Goal: Task Accomplishment & Management: Manage account settings

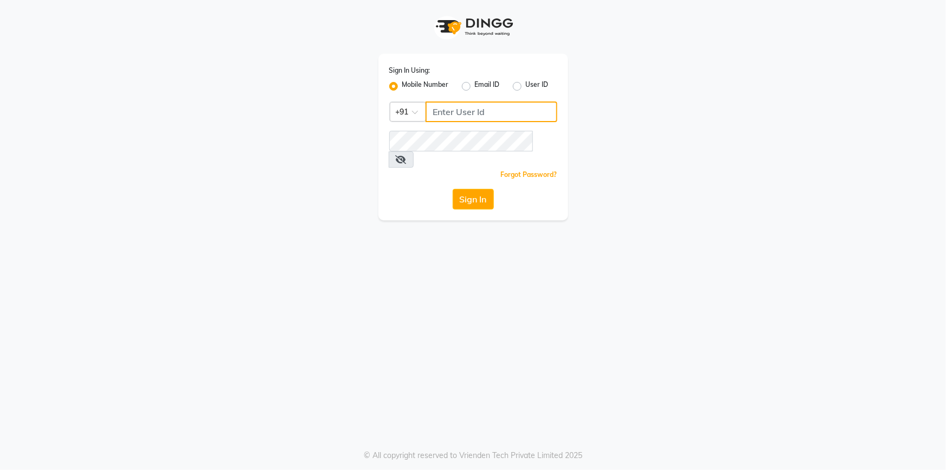
click at [479, 114] on input "Username" at bounding box center [492, 111] width 132 height 21
type input "9712198967"
click at [453, 189] on button "Sign In" at bounding box center [473, 199] width 41 height 21
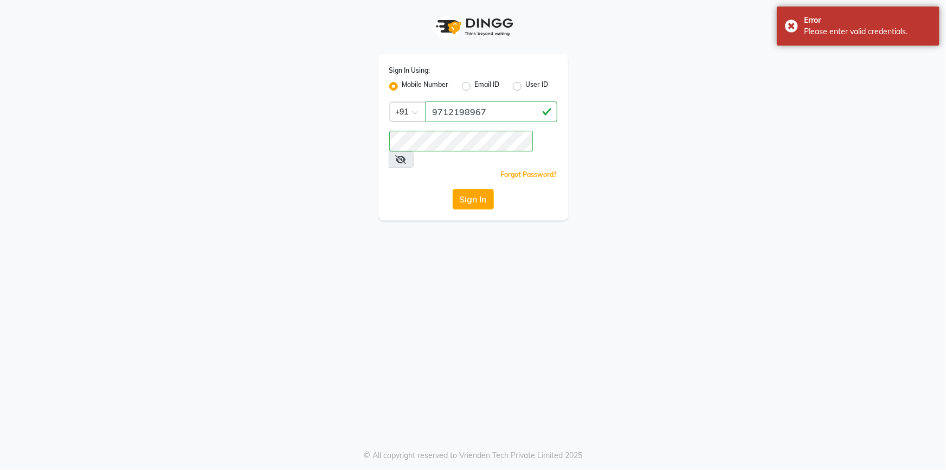
click at [414, 151] on span at bounding box center [401, 159] width 25 height 16
click at [407, 155] on icon at bounding box center [401, 159] width 11 height 9
click at [470, 189] on button "Sign In" at bounding box center [473, 199] width 41 height 21
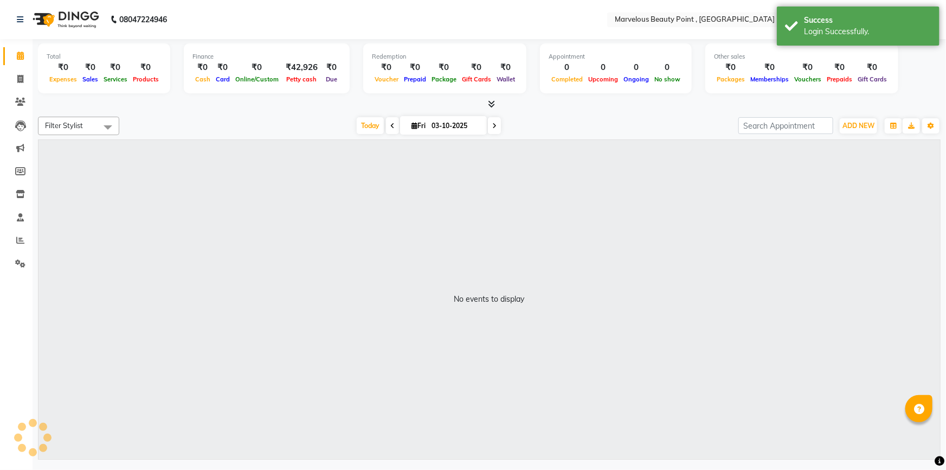
select select "en"
click at [20, 195] on icon at bounding box center [20, 194] width 9 height 8
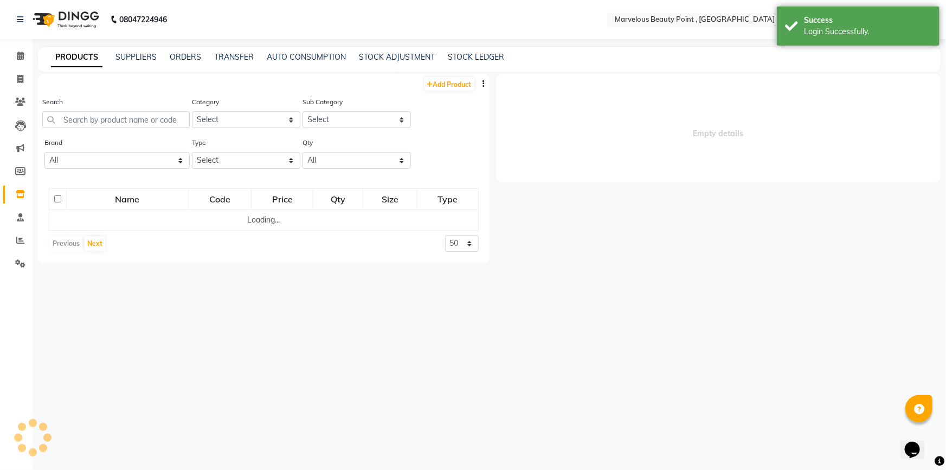
select select
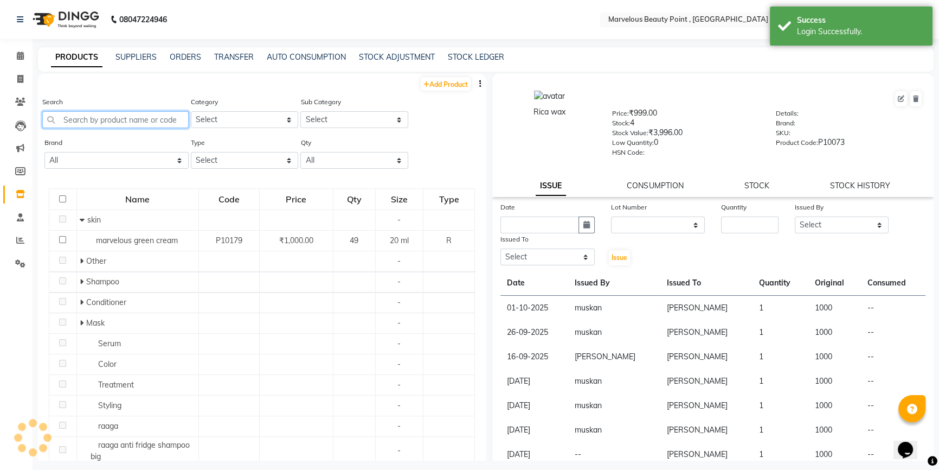
click at [100, 117] on input "text" at bounding box center [115, 119] width 146 height 17
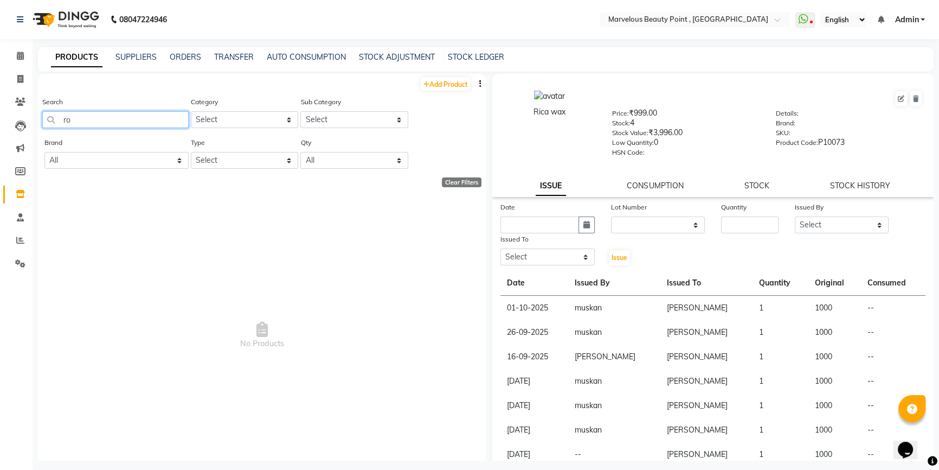
type input "r"
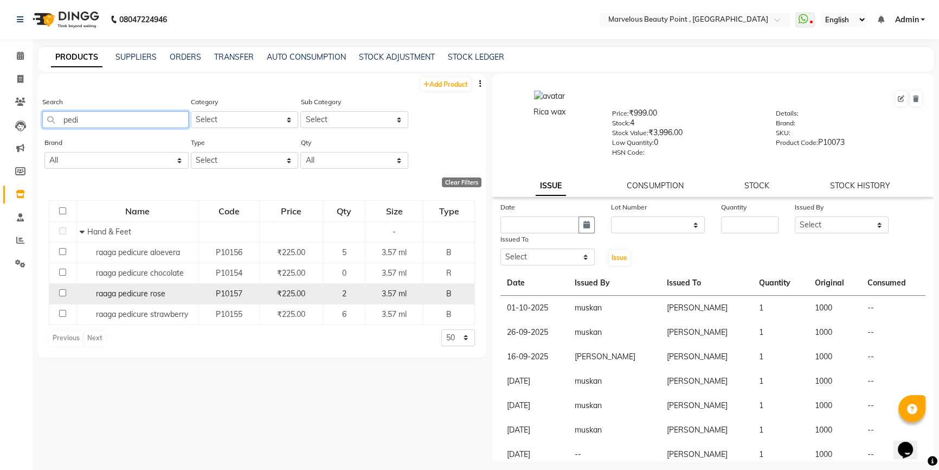
type input "pedi"
click at [142, 295] on span "raaga pedicure rose" at bounding box center [130, 293] width 69 height 10
select select
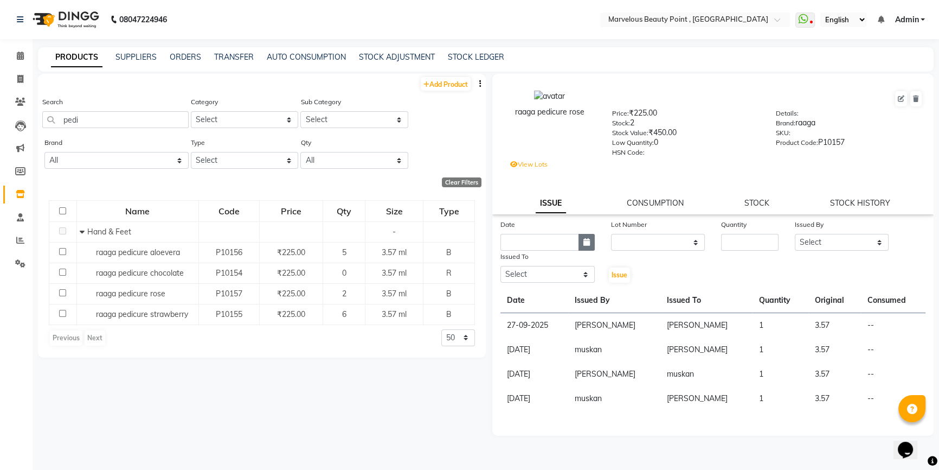
click at [584, 246] on icon "button" at bounding box center [586, 242] width 7 height 8
select select "10"
select select "2025"
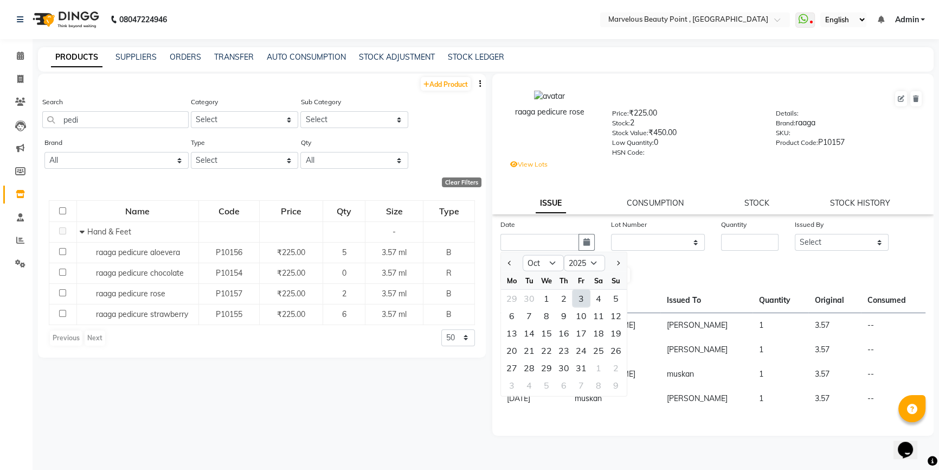
click at [580, 302] on div "3" at bounding box center [581, 298] width 17 height 17
type input "03-10-2025"
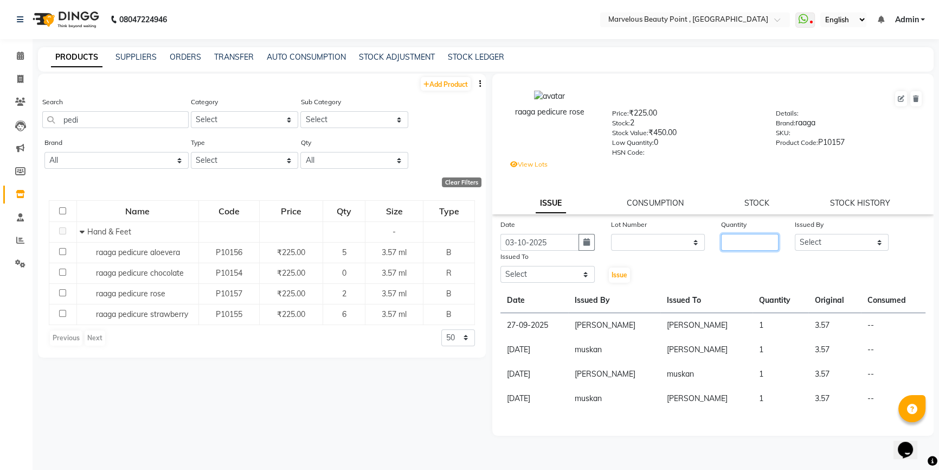
click at [727, 243] on input "number" at bounding box center [749, 242] width 57 height 17
type input "1"
drag, startPoint x: 848, startPoint y: 244, endPoint x: 846, endPoint y: 252, distance: 8.2
click at [847, 249] on select "Select [PERSON_NAME] [PERSON_NAME] [PERSON_NAME]" at bounding box center [842, 242] width 94 height 17
select select "48482"
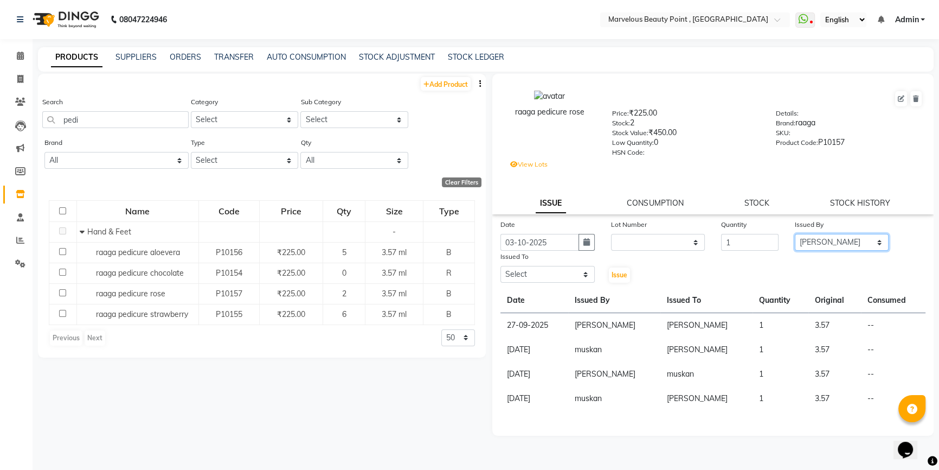
click at [795, 236] on select "Select [PERSON_NAME] [PERSON_NAME] [PERSON_NAME]" at bounding box center [842, 242] width 94 height 17
click at [582, 271] on select "Select [PERSON_NAME] [PERSON_NAME] [PERSON_NAME]" at bounding box center [548, 274] width 94 height 17
select select "66154"
click at [501, 268] on select "Select [PERSON_NAME] [PERSON_NAME] [PERSON_NAME]" at bounding box center [548, 274] width 94 height 17
click at [623, 277] on span "Issue" at bounding box center [620, 275] width 16 height 8
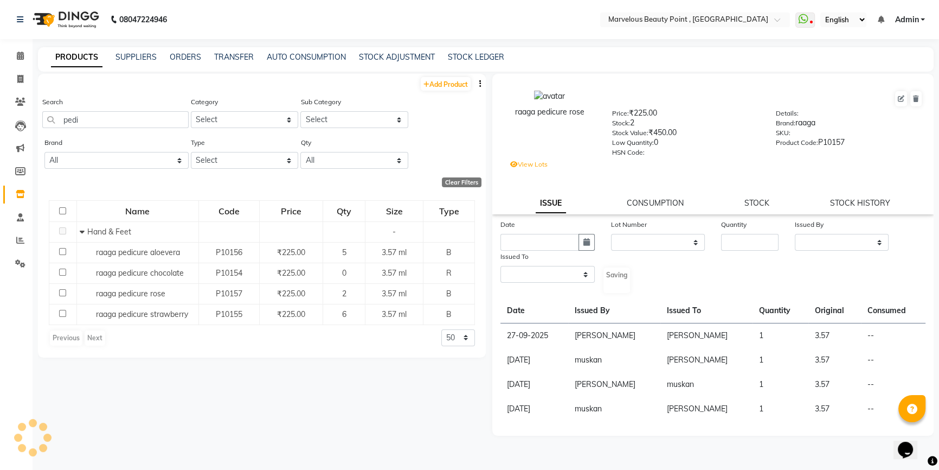
select select
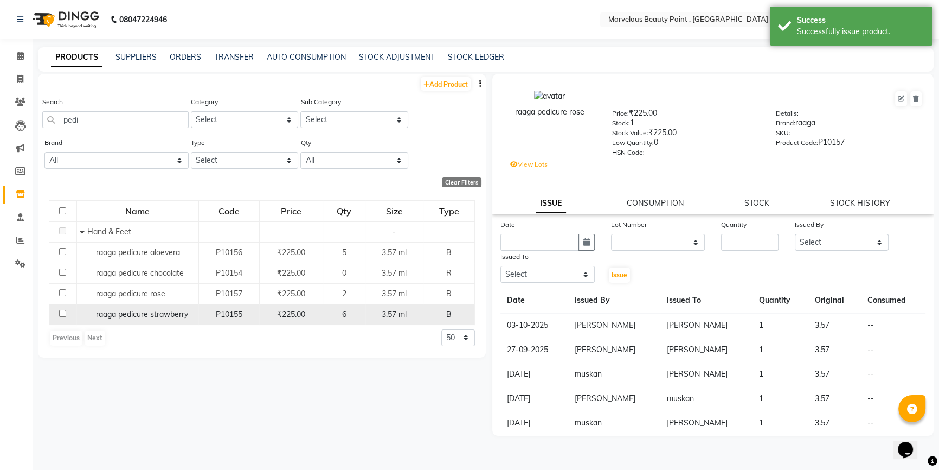
click at [120, 312] on span "raaga pedicure strawberry" at bounding box center [142, 314] width 92 height 10
select select
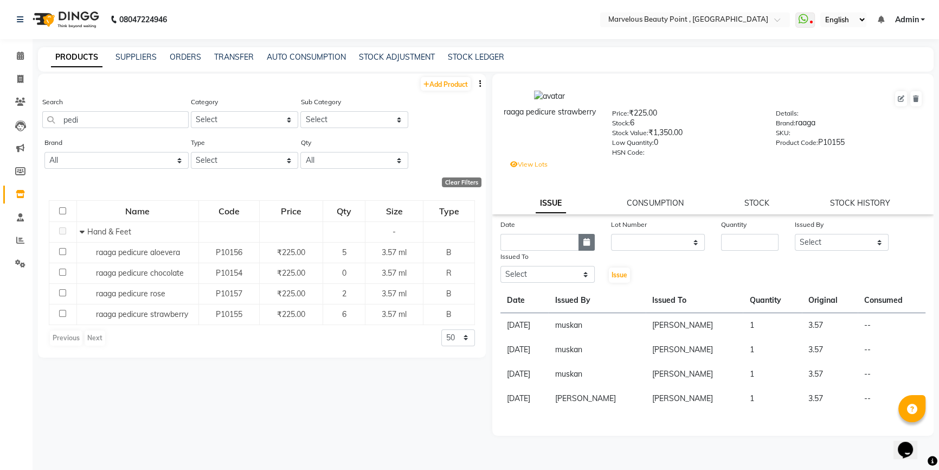
click at [580, 249] on button "button" at bounding box center [587, 242] width 16 height 17
select select "10"
select select "2025"
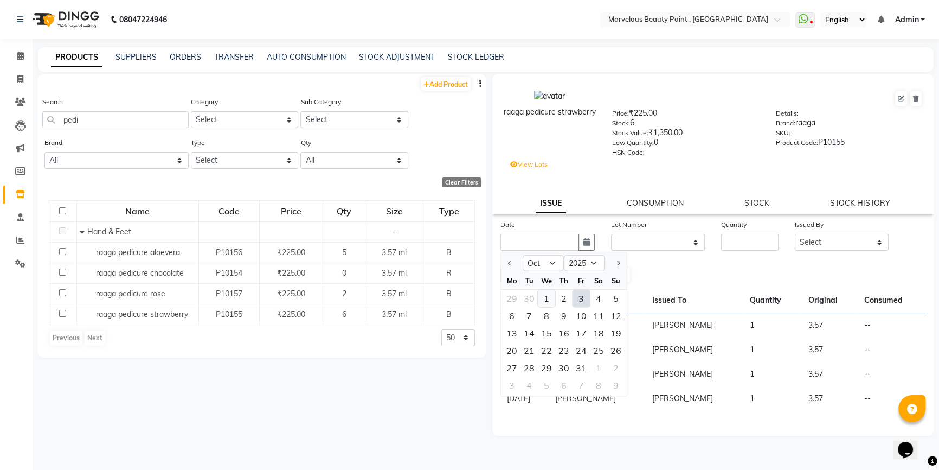
click at [544, 296] on div "1" at bounding box center [546, 298] width 17 height 17
type input "01-10-2025"
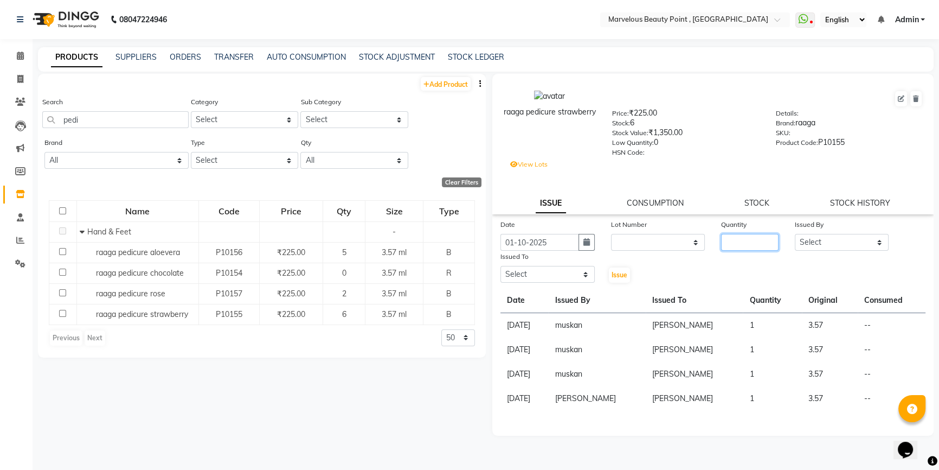
click at [727, 246] on input "number" at bounding box center [749, 242] width 57 height 17
type input "1"
click at [829, 248] on select "Select [PERSON_NAME] [PERSON_NAME] [PERSON_NAME]" at bounding box center [842, 242] width 94 height 17
select select "48482"
click at [795, 236] on select "Select [PERSON_NAME] [PERSON_NAME] [PERSON_NAME]" at bounding box center [842, 242] width 94 height 17
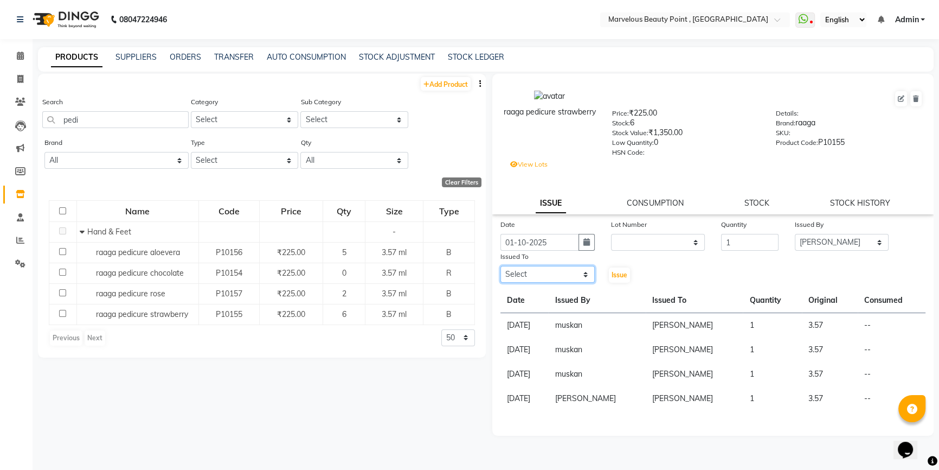
click at [570, 283] on select "Select [PERSON_NAME] [PERSON_NAME] [PERSON_NAME]" at bounding box center [548, 274] width 94 height 17
select select "66154"
click at [501, 268] on select "Select [PERSON_NAME] [PERSON_NAME] [PERSON_NAME]" at bounding box center [548, 274] width 94 height 17
click at [618, 277] on span "Issue" at bounding box center [620, 275] width 16 height 8
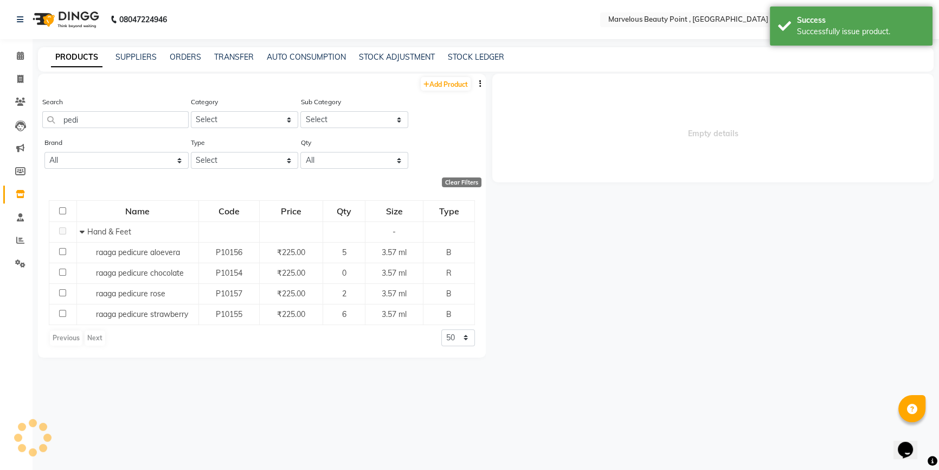
select select
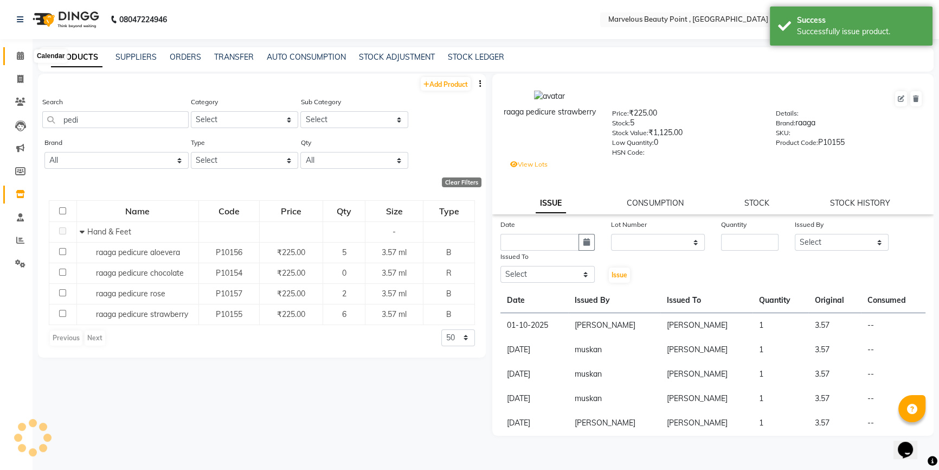
click at [18, 59] on icon at bounding box center [20, 56] width 7 height 8
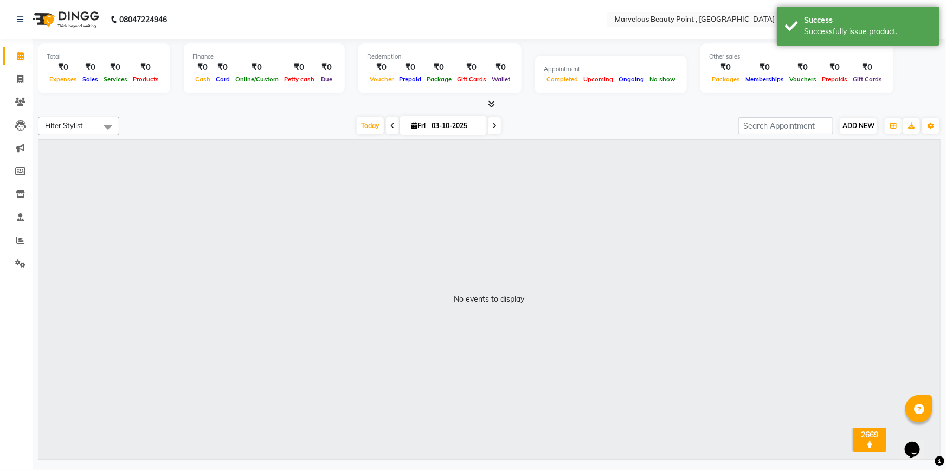
click at [859, 130] on div "Filter Stylist Select All [PERSON_NAME] [PERSON_NAME] [PERSON_NAME] [DATE] [DAT…" at bounding box center [489, 285] width 903 height 347
click at [860, 130] on button "ADD NEW Toggle Dropdown" at bounding box center [858, 125] width 37 height 15
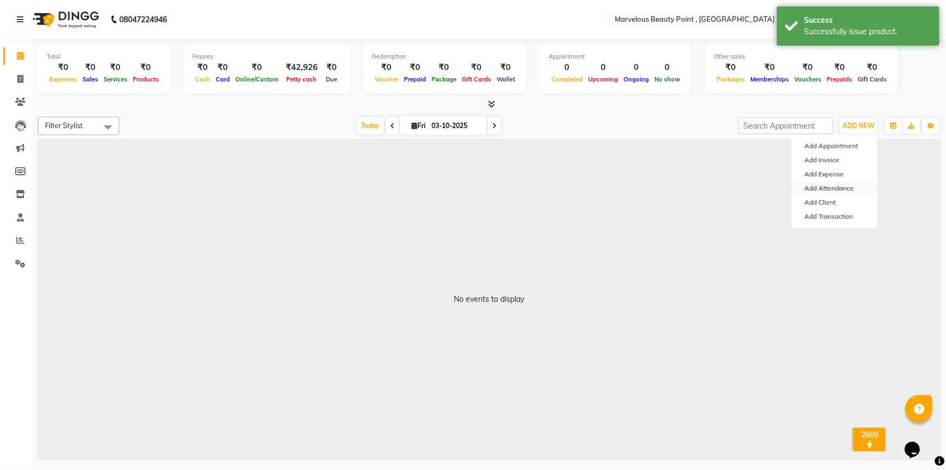
click at [834, 189] on link "Add Attendance" at bounding box center [835, 188] width 86 height 14
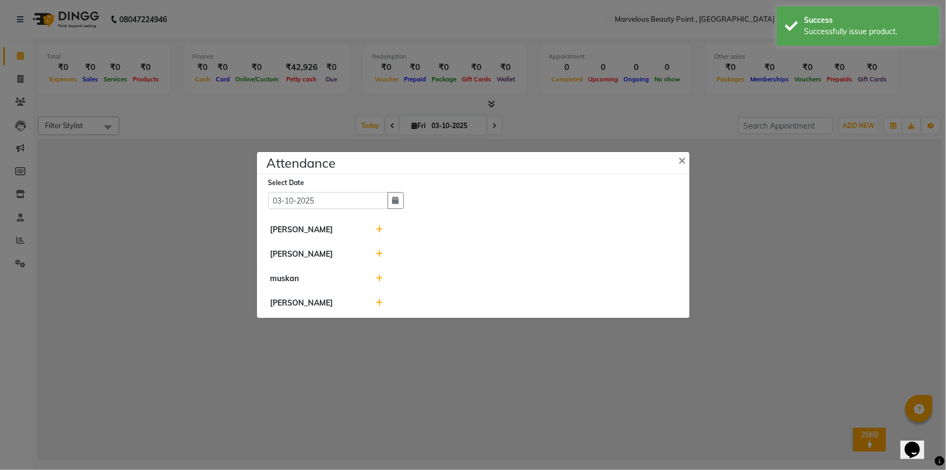
click at [376, 229] on icon at bounding box center [379, 230] width 7 height 8
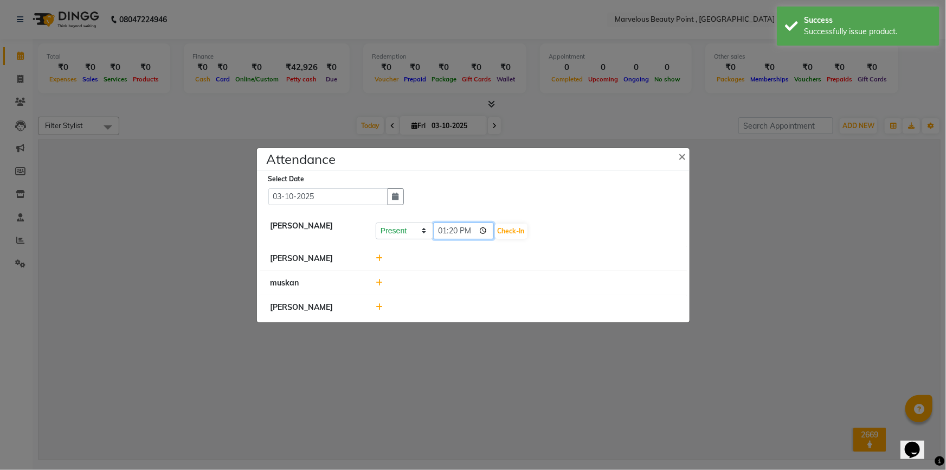
click at [438, 228] on input "13:20" at bounding box center [463, 230] width 61 height 17
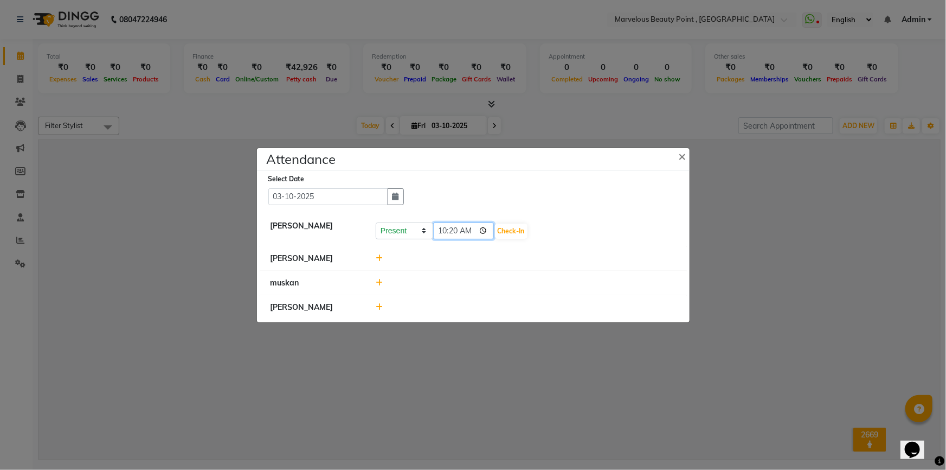
type input "10:00"
click at [508, 227] on button "Check-In" at bounding box center [511, 230] width 33 height 15
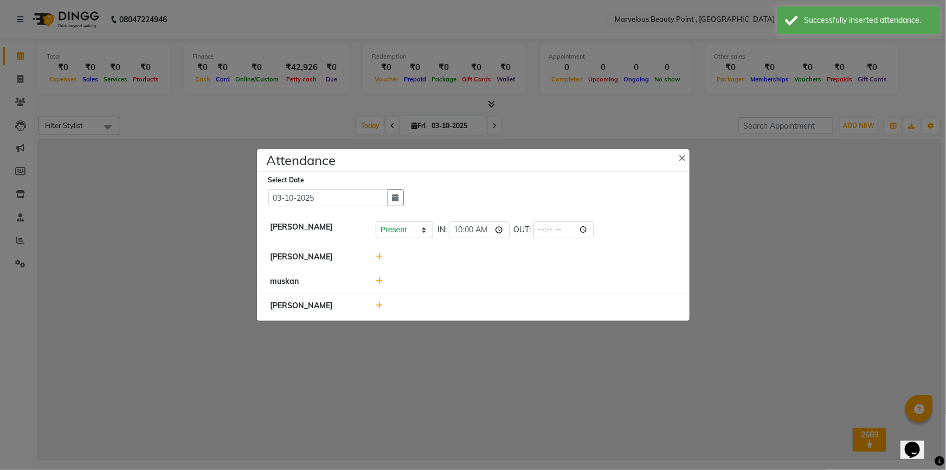
click at [380, 255] on icon at bounding box center [379, 257] width 7 height 8
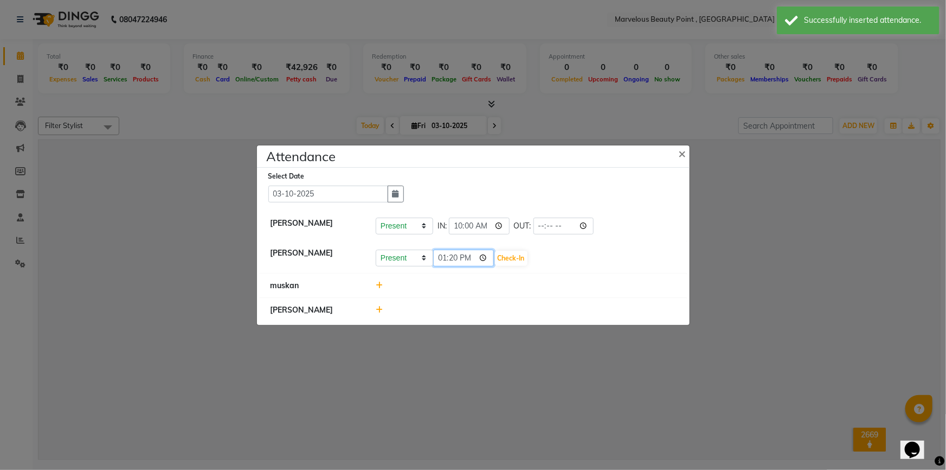
click at [442, 253] on input "13:20" at bounding box center [463, 257] width 61 height 17
type input "10:00"
click at [497, 263] on button "Check-In" at bounding box center [511, 258] width 33 height 15
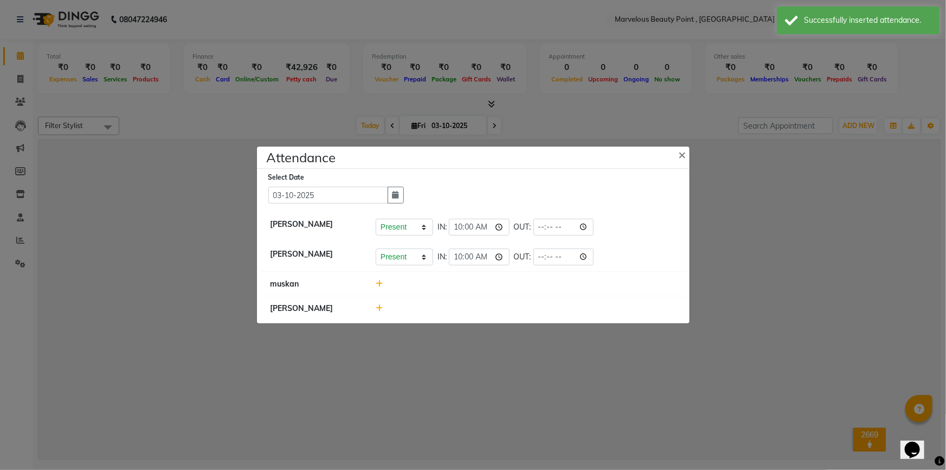
click at [381, 283] on icon at bounding box center [379, 284] width 7 height 8
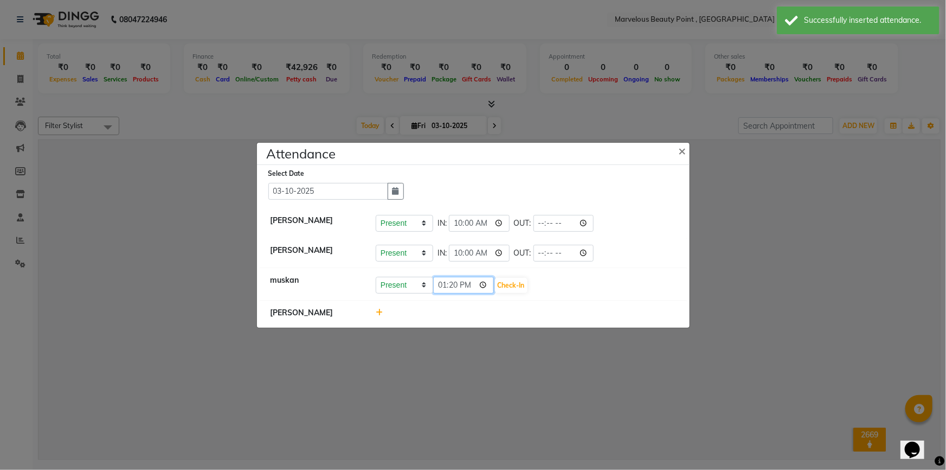
click at [442, 286] on input "13:20" at bounding box center [463, 285] width 61 height 17
type input "12:58"
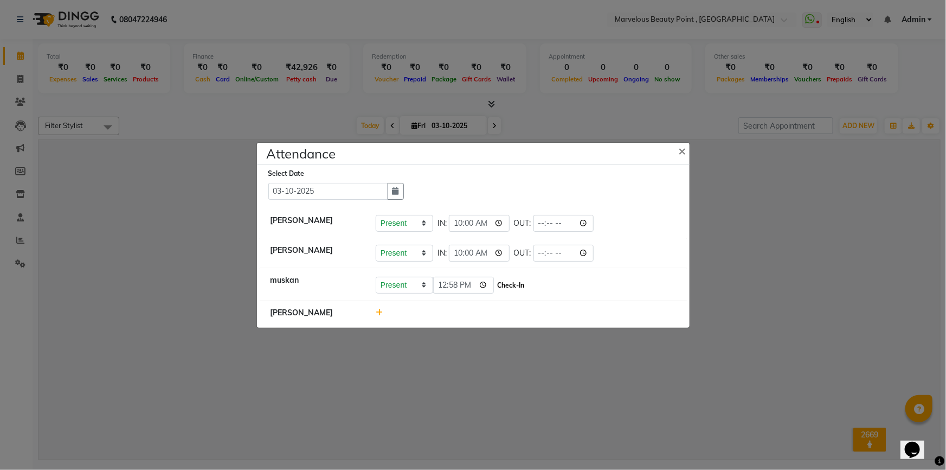
click at [498, 287] on button "Check-In" at bounding box center [511, 285] width 33 height 15
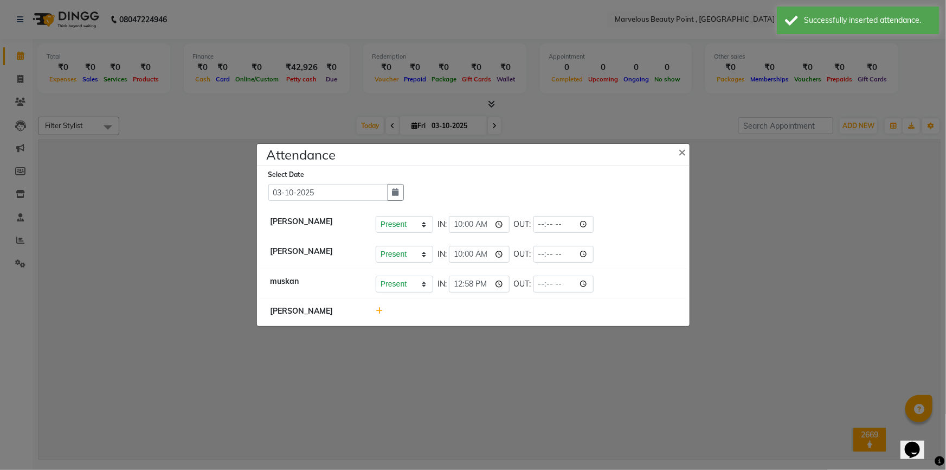
click at [515, 366] on ngb-modal-window "Attendance × Select Date [DATE] [PERSON_NAME] Present Absent Late Half Day Week…" at bounding box center [473, 235] width 946 height 470
